Goal: Navigation & Orientation: Find specific page/section

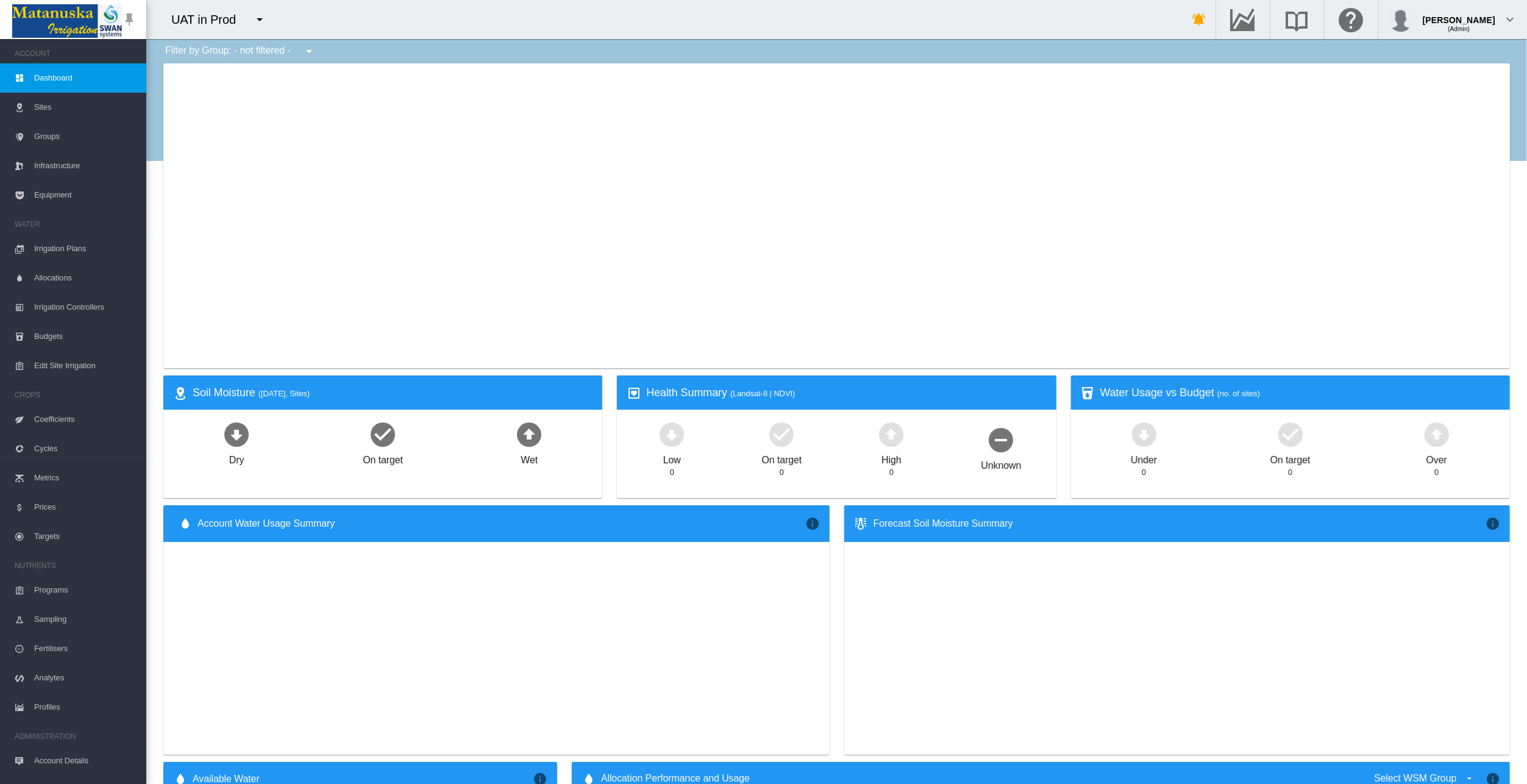
click at [40, 107] on span "Sites" at bounding box center [85, 107] width 102 height 29
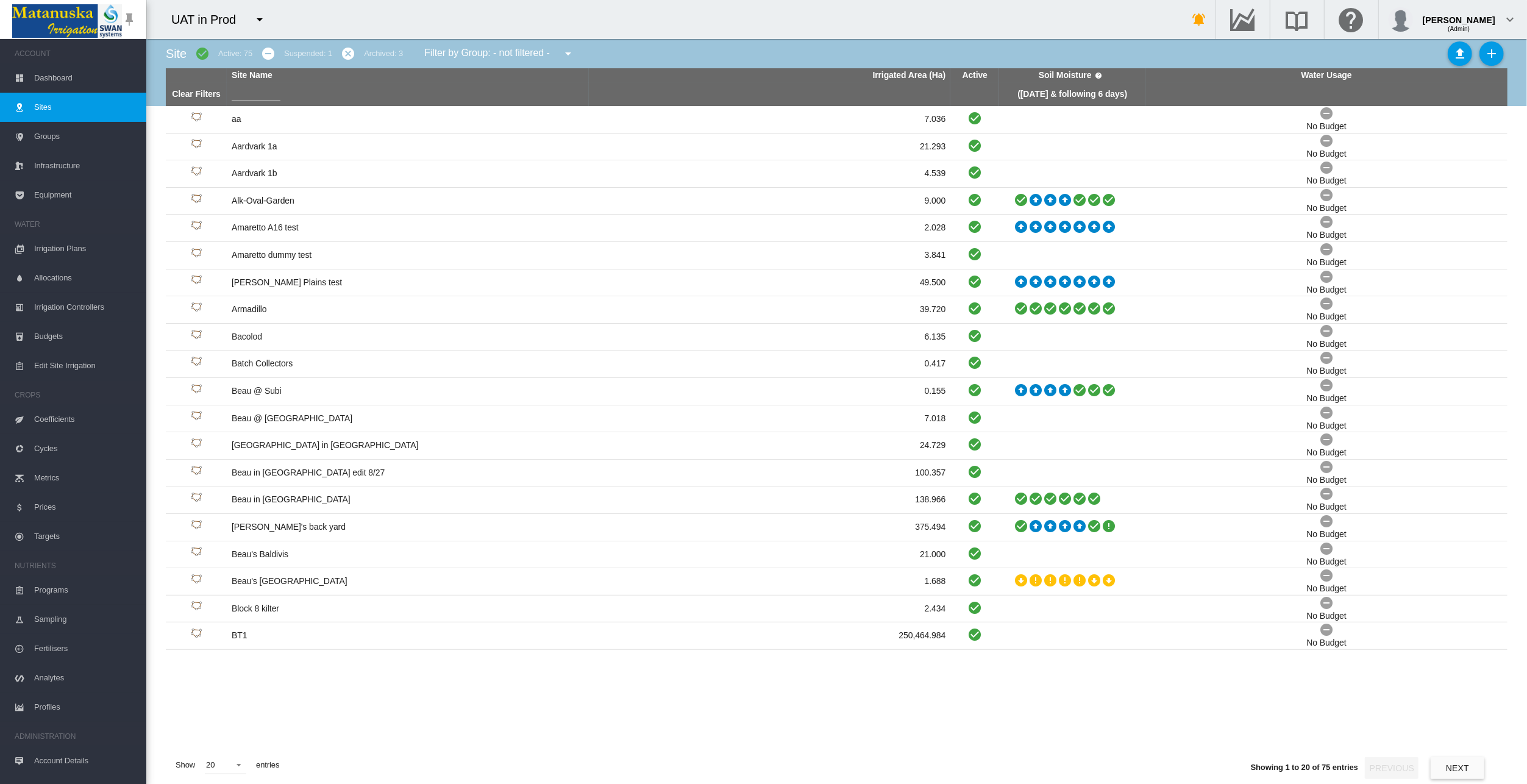
click at [928, 48] on div "Site Active: 75 Suspended: 1 Archived: 3 Filter by Group: - not filtered - BT" at bounding box center [837, 53] width 1341 height 29
click at [56, 77] on span "Dashboard" at bounding box center [85, 78] width 102 height 29
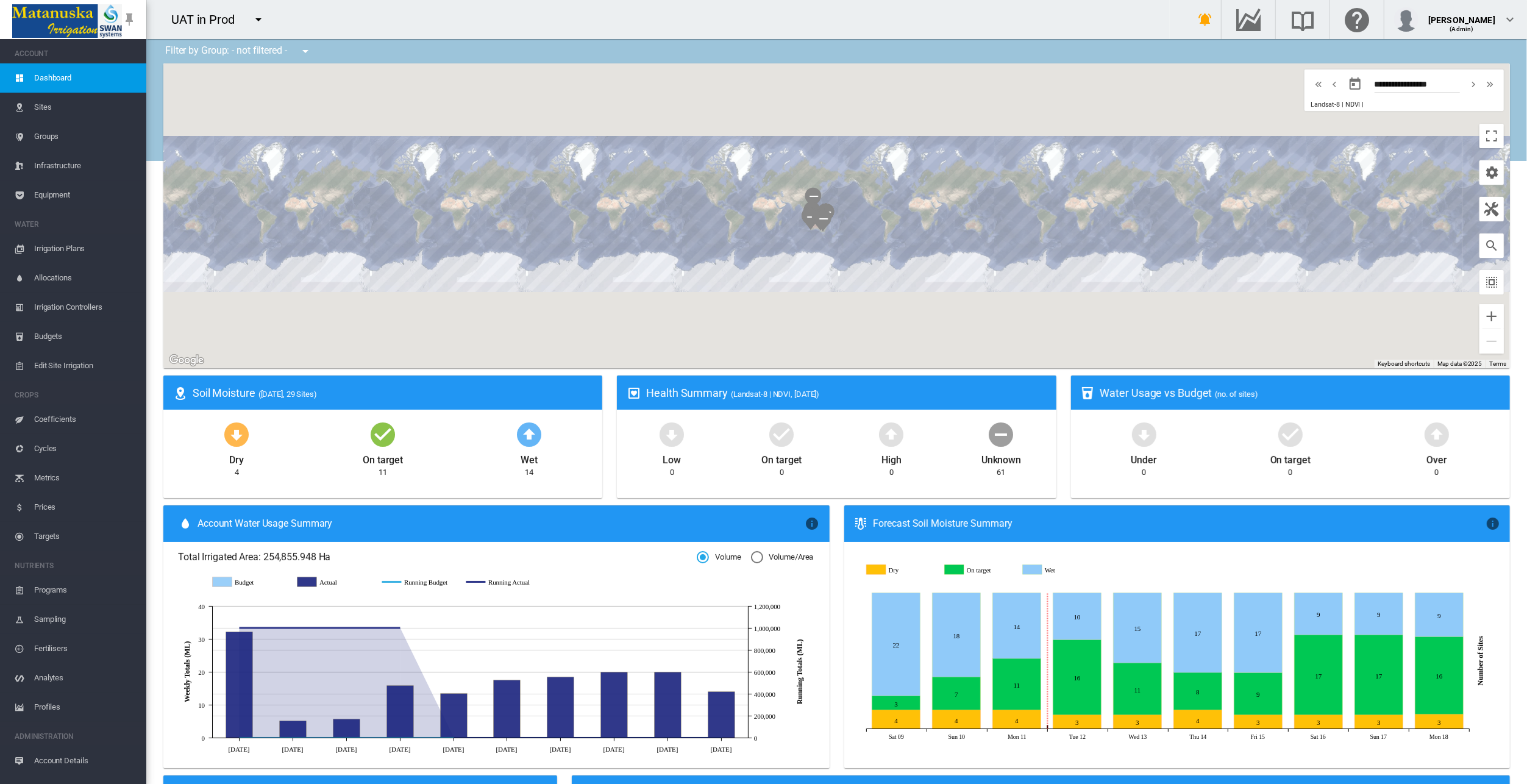
drag, startPoint x: 42, startPoint y: 109, endPoint x: 106, endPoint y: 211, distance: 120.4
click at [42, 109] on span "Sites" at bounding box center [85, 107] width 102 height 29
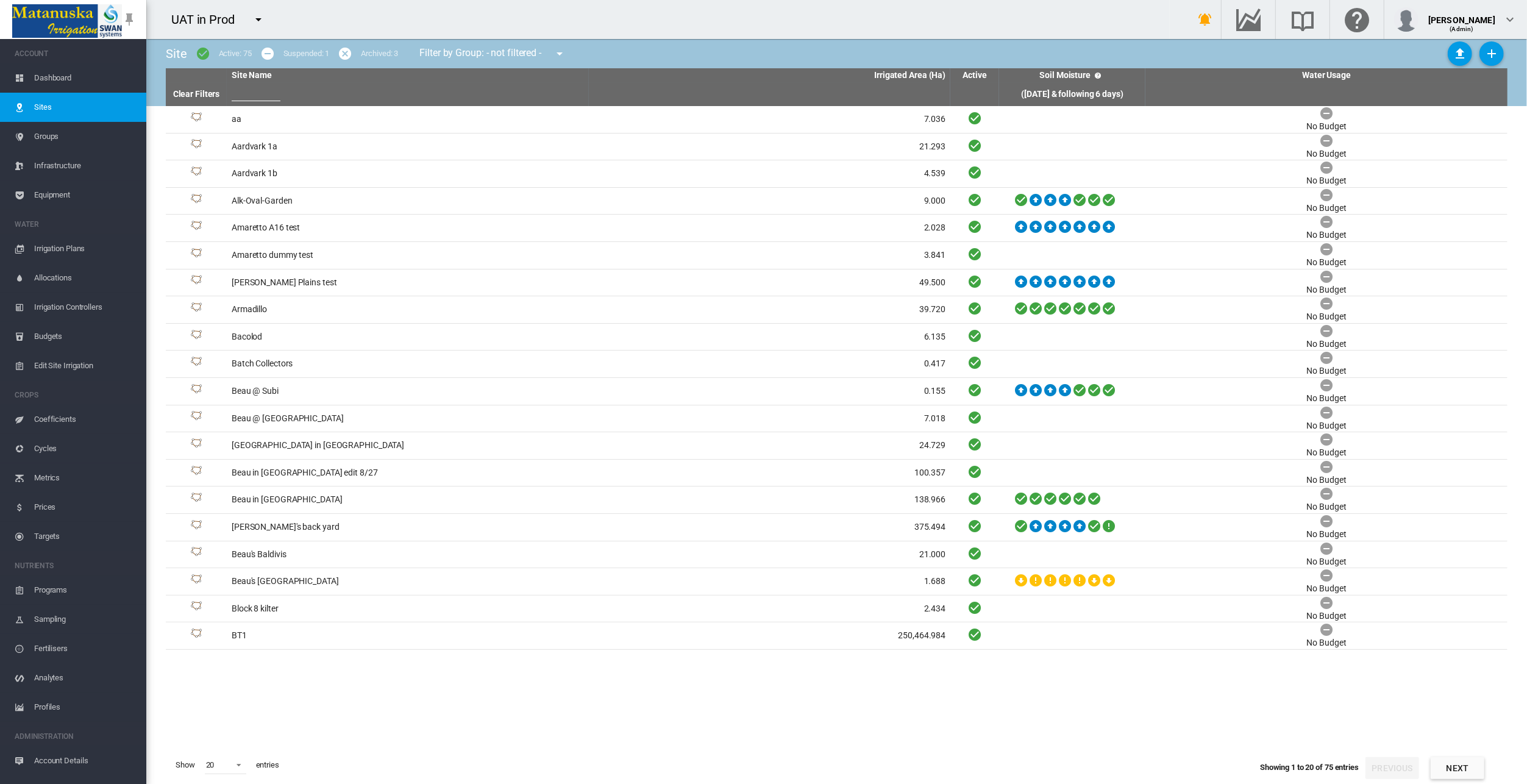
click at [40, 80] on span "Dashboard" at bounding box center [85, 78] width 102 height 29
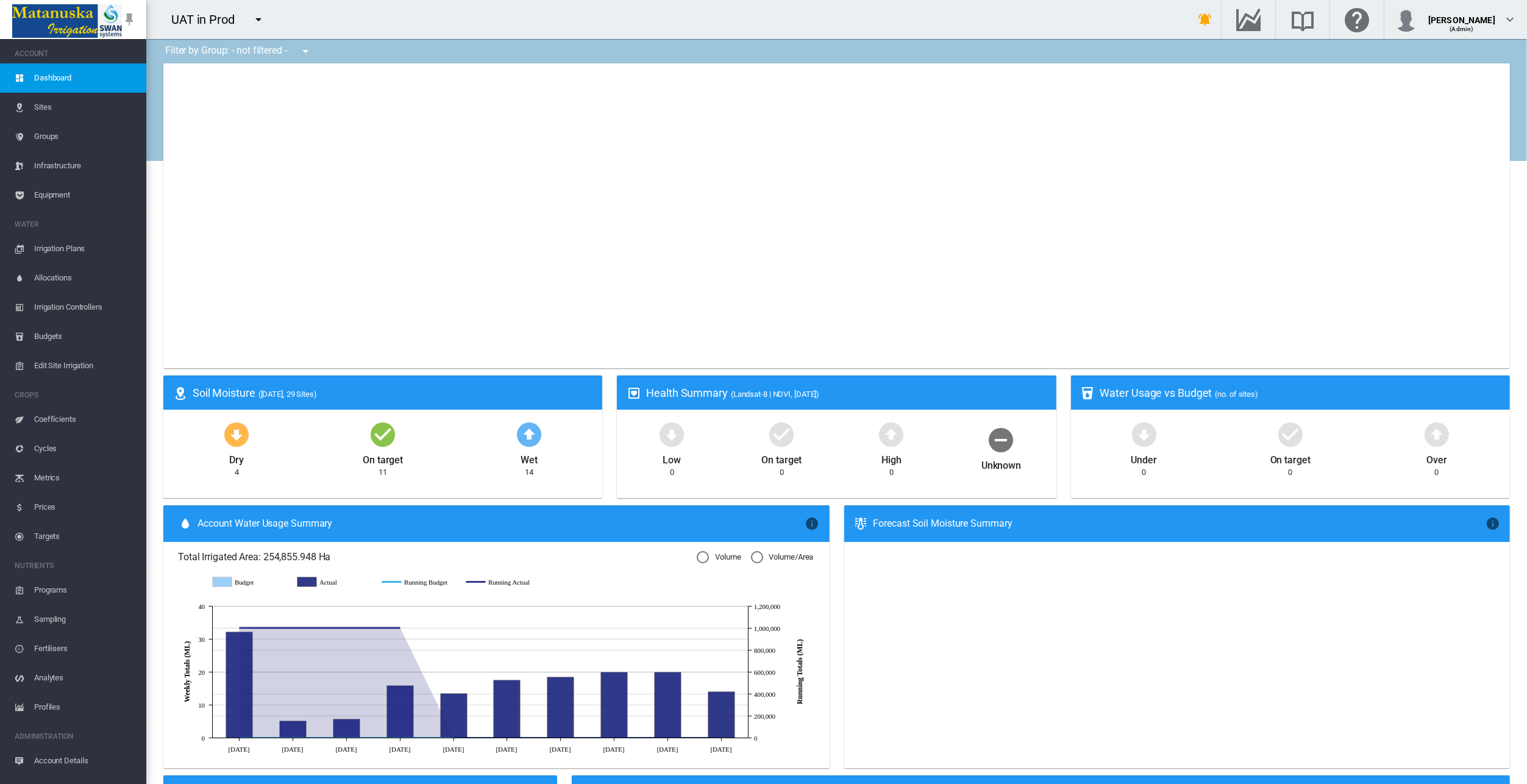
click at [47, 163] on span "Infrastructure" at bounding box center [85, 165] width 102 height 29
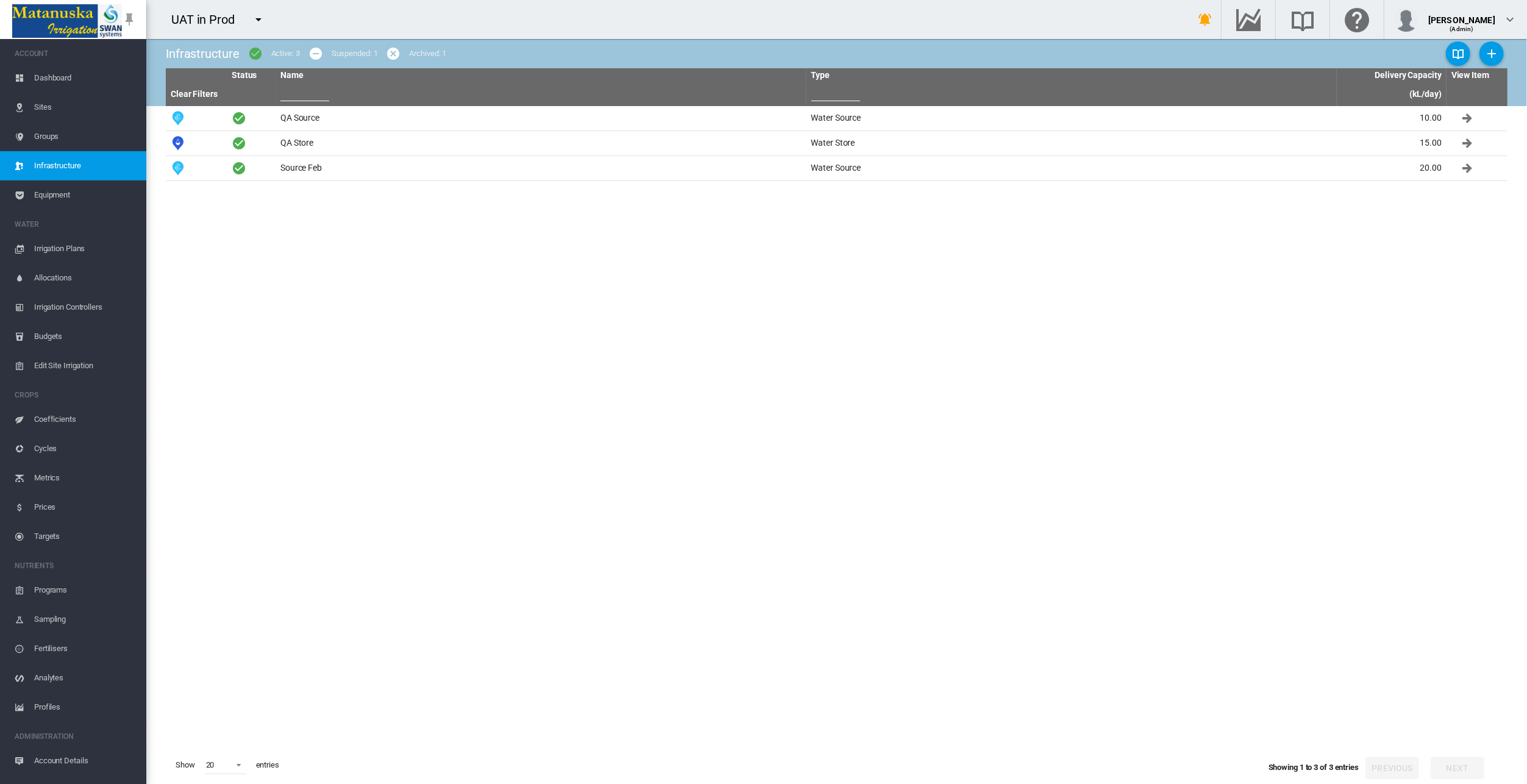
click at [44, 535] on span "Targets" at bounding box center [85, 536] width 102 height 29
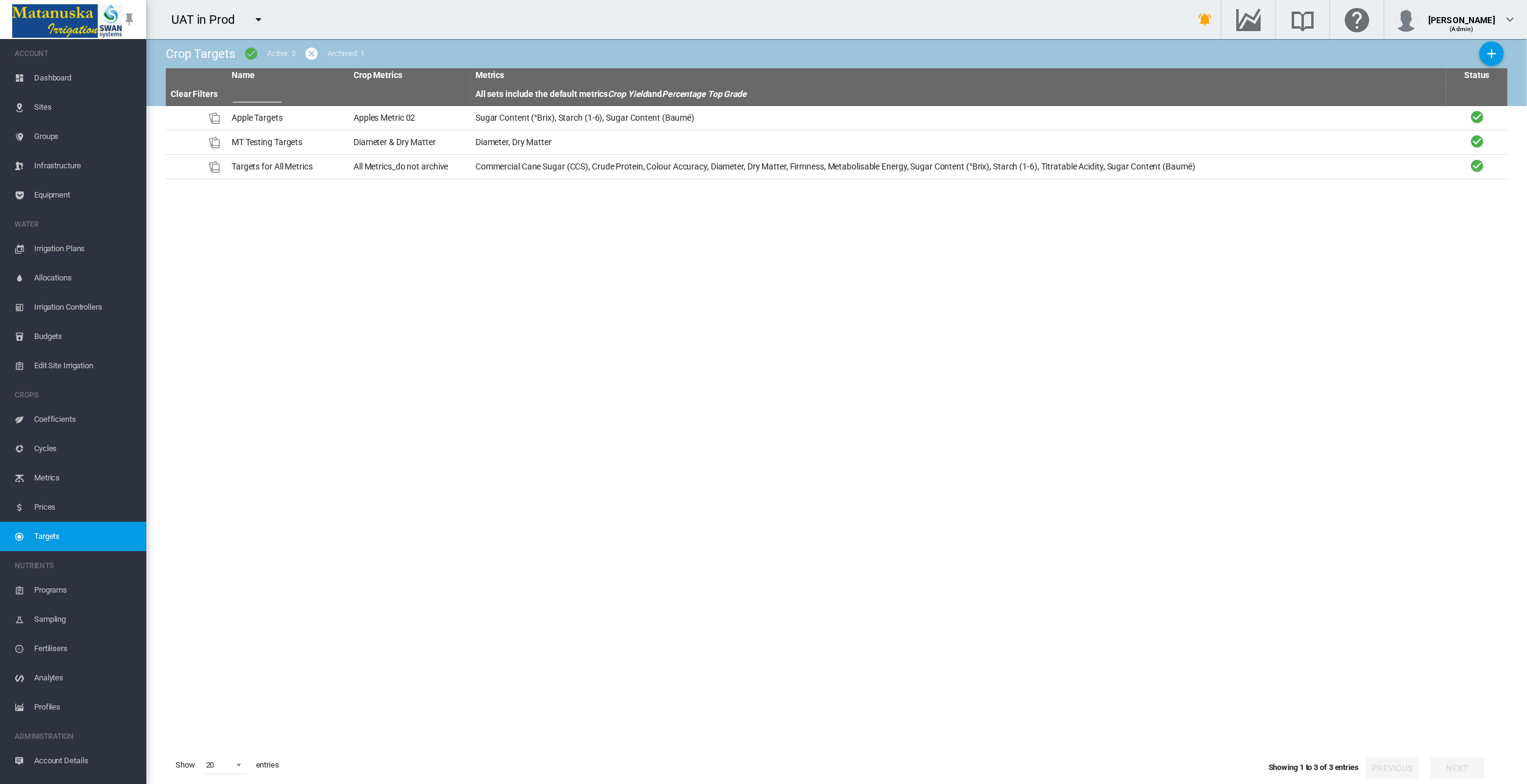
click at [40, 109] on span "Sites" at bounding box center [85, 107] width 102 height 29
